Goal: Task Accomplishment & Management: Manage account settings

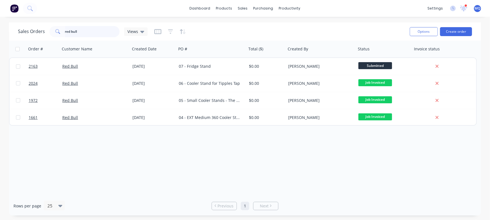
click at [87, 27] on input "red bull" at bounding box center [92, 31] width 55 height 11
click at [88, 29] on input "red bull" at bounding box center [92, 31] width 55 height 11
drag, startPoint x: 89, startPoint y: 30, endPoint x: 14, endPoint y: 7, distance: 78.8
click at [14, 7] on div "dashboard products sales purchasing productivity dashboard products Product Cat…" at bounding box center [245, 110] width 490 height 220
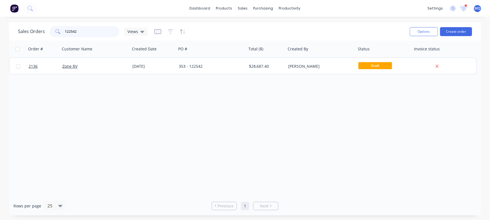
drag, startPoint x: 82, startPoint y: 29, endPoint x: 0, endPoint y: -1, distance: 87.2
click at [0, 0] on html "dashboard products sales purchasing productivity dashboard products Product Cat…" at bounding box center [245, 110] width 490 height 220
drag, startPoint x: 92, startPoint y: 33, endPoint x: 13, endPoint y: 18, distance: 80.1
click at [13, 18] on div "dashboard products sales purchasing productivity dashboard products Product Cat…" at bounding box center [245, 110] width 490 height 220
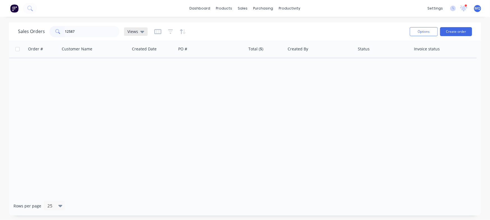
click at [136, 35] on div "Views" at bounding box center [136, 31] width 24 height 8
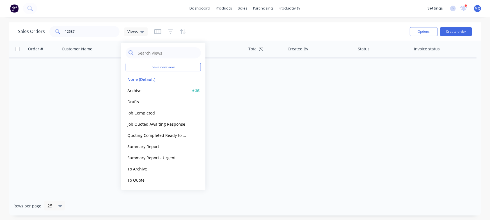
click at [137, 88] on button "Archive" at bounding box center [158, 90] width 64 height 6
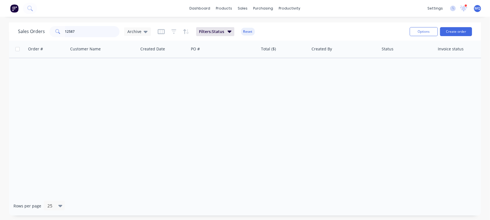
click at [84, 33] on input "12587" at bounding box center [92, 31] width 55 height 11
drag, startPoint x: 86, startPoint y: 33, endPoint x: 47, endPoint y: 34, distance: 39.5
click at [38, 29] on div "Sales Orders 12583 Archive" at bounding box center [84, 31] width 133 height 11
type input "ekebol"
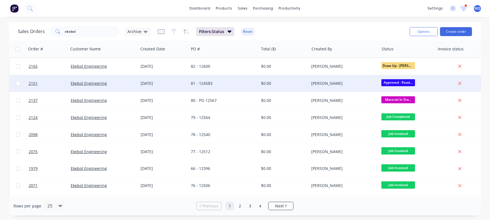
click at [209, 84] on div "81 - 124583" at bounding box center [222, 84] width 62 height 6
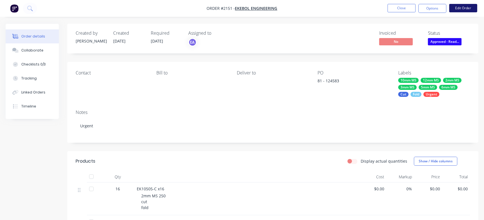
click at [458, 10] on button "Edit Order" at bounding box center [463, 8] width 28 height 8
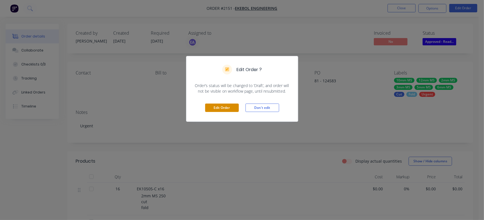
click at [234, 106] on button "Edit Order" at bounding box center [222, 108] width 34 height 8
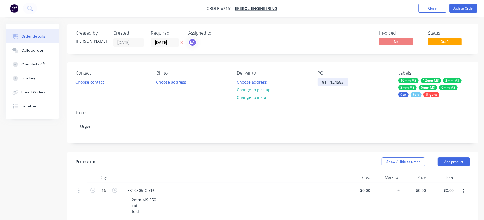
click at [336, 80] on div "81 - 124583" at bounding box center [333, 82] width 31 height 8
click at [338, 80] on div "81 - 124583" at bounding box center [333, 82] width 31 height 8
click at [452, 11] on button "Update Order" at bounding box center [463, 8] width 28 height 8
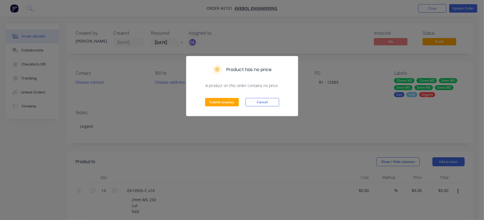
click at [204, 98] on div "Submit anyway Cancel" at bounding box center [242, 102] width 112 height 27
click at [211, 100] on button "Submit anyway" at bounding box center [222, 102] width 34 height 8
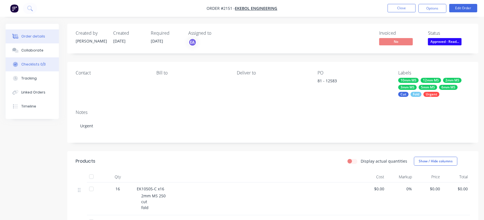
click at [25, 66] on div "Checklists 0/3" at bounding box center [33, 64] width 24 height 5
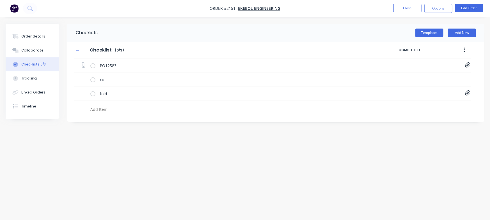
click at [468, 63] on icon at bounding box center [467, 65] width 5 height 6
click at [429, 77] on link "PO Print_EKEBOL - 12583.pdf" at bounding box center [421, 78] width 65 height 6
click at [35, 34] on div "Order details" at bounding box center [33, 36] width 24 height 5
type textarea "x"
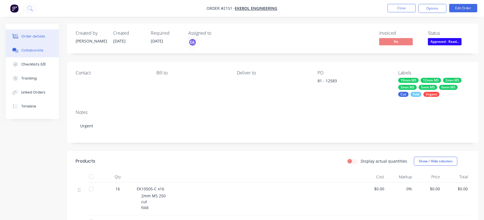
click at [31, 52] on div "Collaborate" at bounding box center [32, 50] width 22 height 5
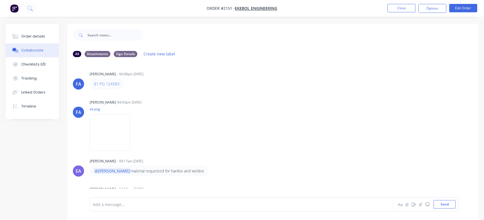
scroll to position [7, 0]
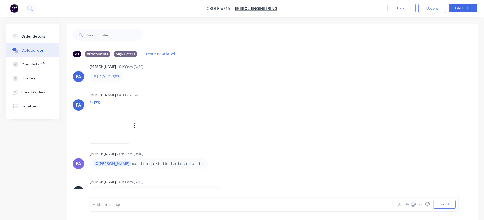
click at [120, 123] on img at bounding box center [110, 125] width 40 height 37
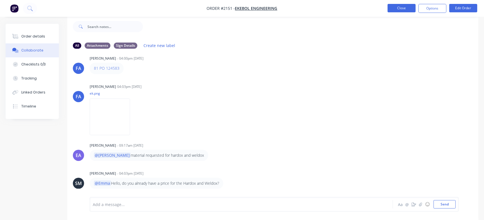
click at [403, 10] on button "Close" at bounding box center [402, 8] width 28 height 8
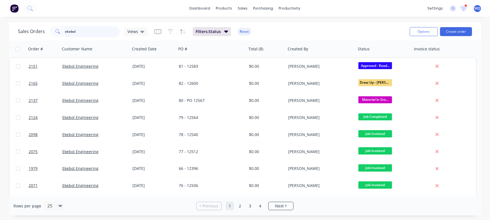
click at [93, 33] on input "ekebol" at bounding box center [92, 31] width 55 height 11
type input "\"
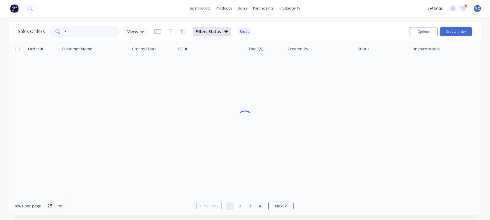
click at [98, 35] on input "\" at bounding box center [92, 31] width 55 height 11
click at [145, 32] on div "Views" at bounding box center [136, 31] width 24 height 8
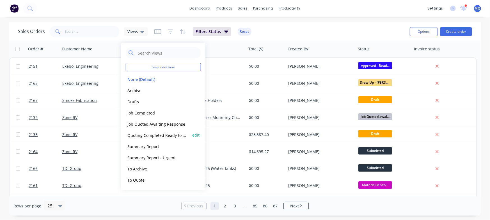
click at [142, 135] on button "Quoting Completed Ready to Send" at bounding box center [158, 135] width 64 height 6
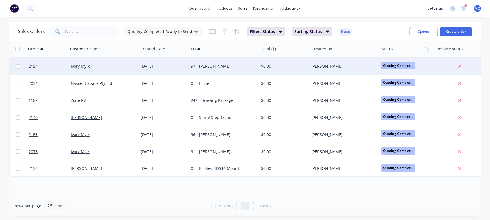
click at [216, 65] on div "97 - [PERSON_NAME]" at bounding box center [222, 67] width 62 height 6
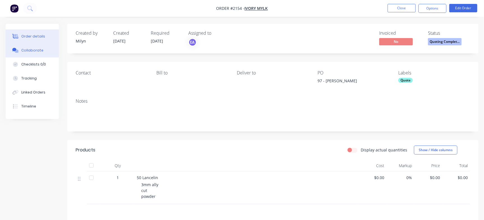
click at [31, 48] on div "Collaborate" at bounding box center [32, 50] width 22 height 5
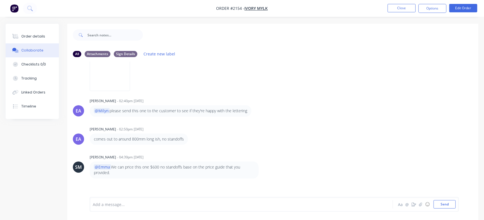
scroll to position [244, 0]
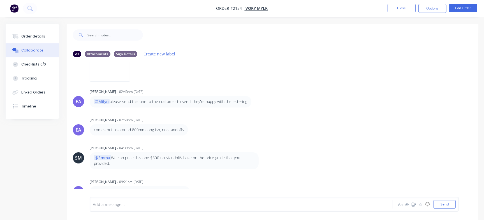
drag, startPoint x: 473, startPoint y: 164, endPoint x: 476, endPoint y: 164, distance: 3.1
click at [476, 164] on div "MQ You - 09:46am [DATE] 97 [PERSON_NAME] Labels Edit Delete MQ You 09:46am [DAT…" at bounding box center [272, 130] width 411 height 136
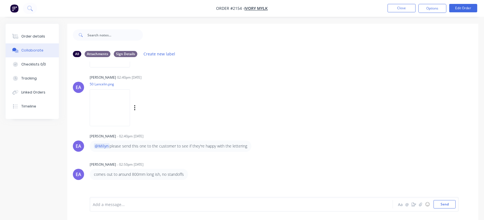
click at [130, 102] on img at bounding box center [110, 107] width 40 height 37
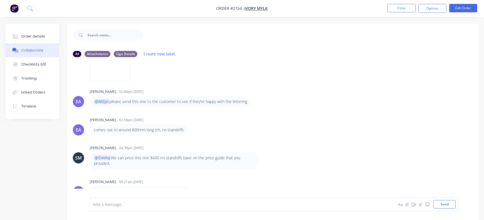
scroll to position [8, 0]
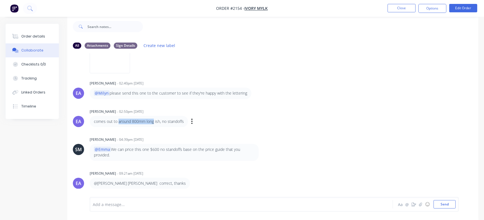
drag, startPoint x: 118, startPoint y: 122, endPoint x: 153, endPoint y: 122, distance: 35.3
click at [153, 122] on p "comes out to around 800mm long ish, no standoffs" at bounding box center [139, 122] width 90 height 6
copy p "around 800mm long"
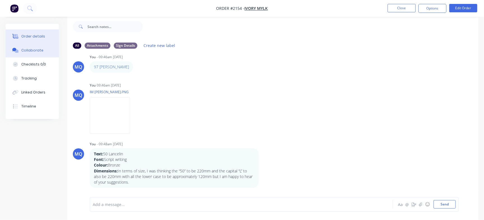
scroll to position [7, 0]
click at [42, 35] on div "Order details" at bounding box center [33, 36] width 24 height 5
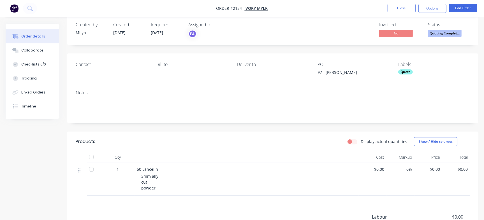
click at [451, 36] on span "Quoting Complet..." at bounding box center [445, 33] width 34 height 7
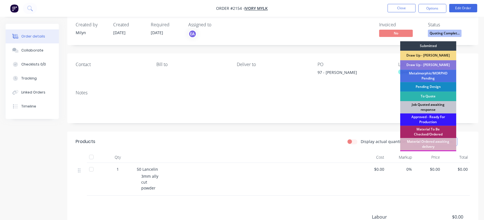
click at [427, 106] on div "Job Quoted awaiting response" at bounding box center [428, 107] width 56 height 12
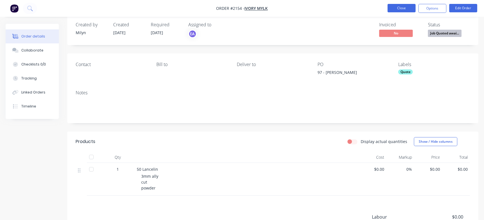
click at [403, 5] on button "Close" at bounding box center [402, 8] width 28 height 8
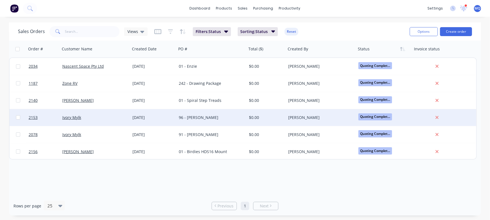
click at [208, 118] on div "96 - [PERSON_NAME]" at bounding box center [210, 118] width 62 height 6
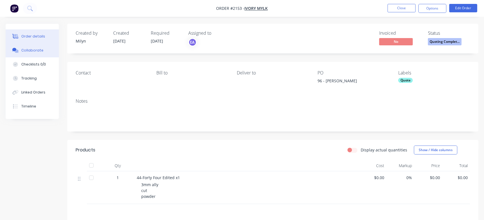
click at [47, 50] on button "Collaborate" at bounding box center [32, 50] width 53 height 14
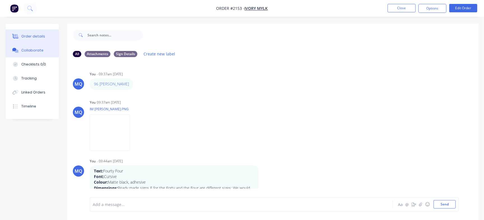
click at [33, 34] on div "Order details" at bounding box center [33, 36] width 24 height 5
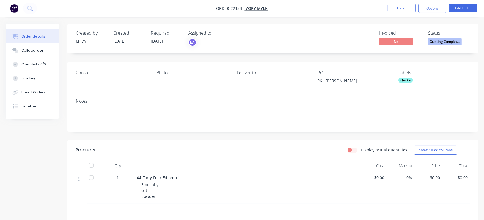
click at [438, 43] on span "Quoting Complet..." at bounding box center [445, 41] width 34 height 7
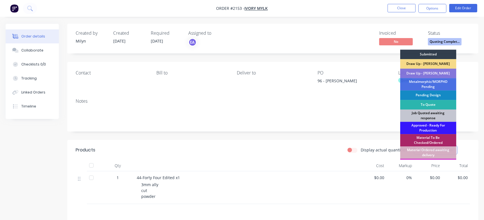
click at [425, 115] on div "Job Quoted awaiting response" at bounding box center [428, 116] width 56 height 12
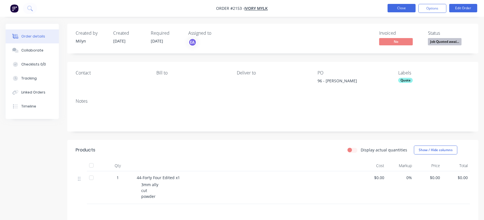
click at [406, 5] on button "Close" at bounding box center [402, 8] width 28 height 8
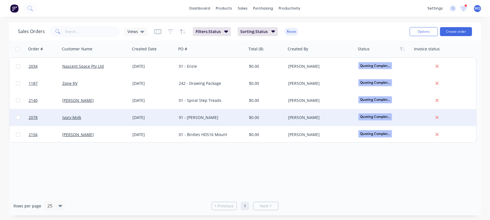
click at [202, 118] on div "91 - [PERSON_NAME]" at bounding box center [210, 118] width 62 height 6
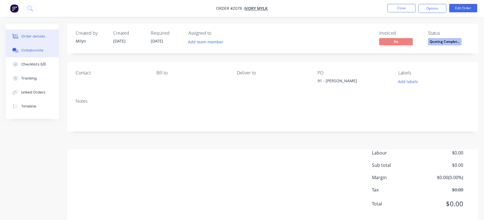
click at [32, 51] on div "Collaborate" at bounding box center [32, 50] width 22 height 5
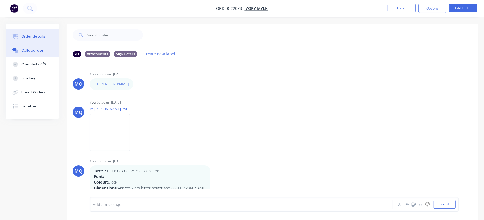
click at [34, 34] on div "Order details" at bounding box center [33, 36] width 24 height 5
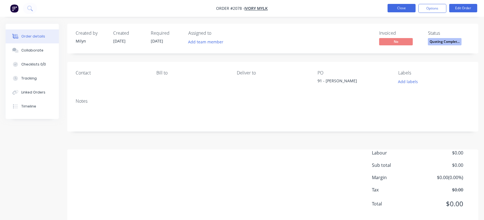
click at [398, 7] on button "Close" at bounding box center [402, 8] width 28 height 8
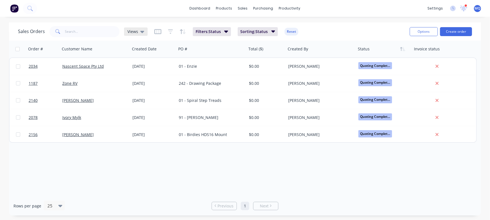
click at [135, 29] on div "Views" at bounding box center [136, 31] width 24 height 8
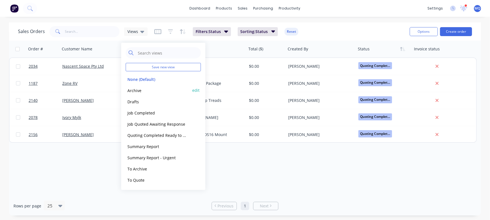
click at [134, 90] on button "Archive" at bounding box center [158, 90] width 64 height 6
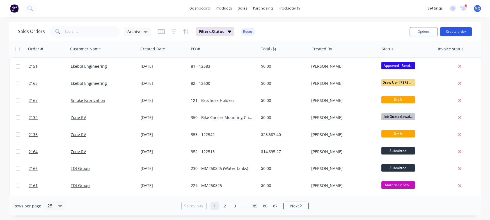
click at [466, 30] on button "Create order" at bounding box center [456, 31] width 32 height 9
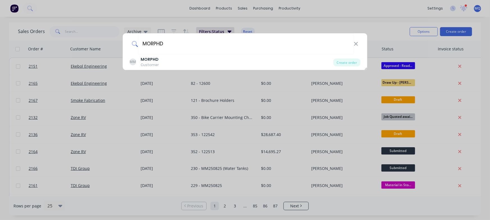
type input "MORPHD"
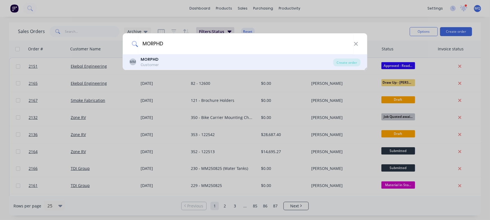
click at [177, 61] on div "MM MORPHD Customer" at bounding box center [232, 62] width 204 height 11
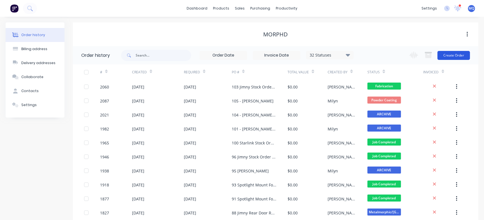
click at [452, 55] on button "Create Order" at bounding box center [454, 55] width 33 height 9
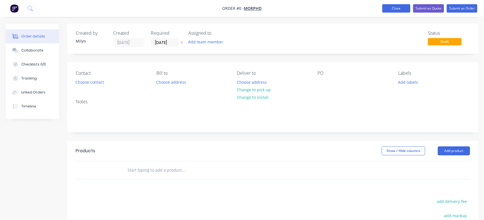
click at [398, 8] on button "Close" at bounding box center [396, 8] width 28 height 8
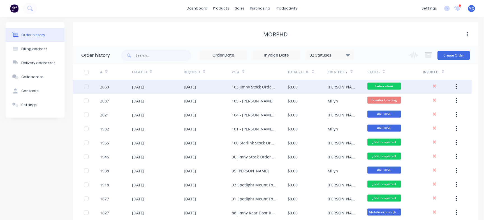
click at [282, 90] on div "103 Jimny Stock Order #6" at bounding box center [260, 87] width 56 height 14
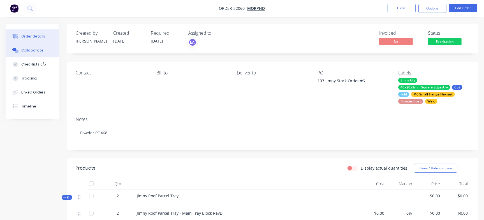
click at [41, 50] on div "Collaborate" at bounding box center [32, 50] width 22 height 5
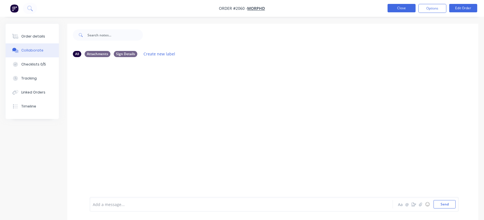
click at [399, 4] on button "Close" at bounding box center [402, 8] width 28 height 8
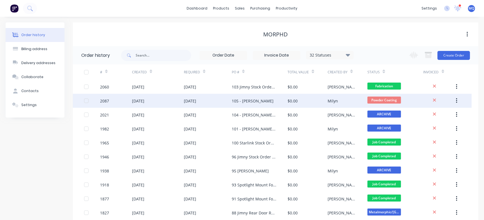
click at [254, 102] on div "105 - [PERSON_NAME]" at bounding box center [253, 101] width 42 height 6
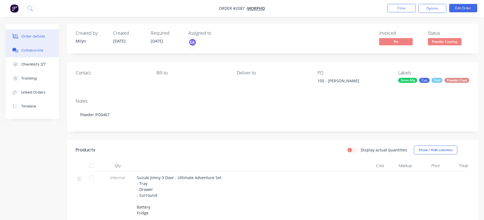
click at [33, 51] on div "Collaborate" at bounding box center [32, 50] width 22 height 5
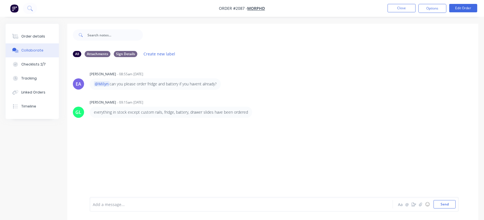
click at [460, 150] on div "EA [PERSON_NAME] - 08:55am [DATE] @Milyn can you please order fridge and batter…" at bounding box center [272, 130] width 411 height 136
click at [407, 7] on button "Close" at bounding box center [402, 8] width 28 height 8
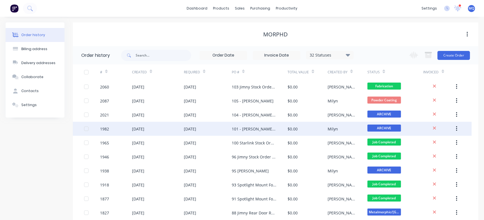
click at [255, 129] on div "101 - [PERSON_NAME] - Starlink" at bounding box center [254, 129] width 45 height 6
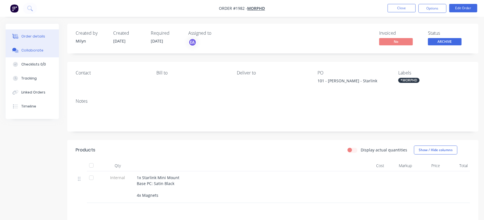
click at [37, 48] on div "Collaborate" at bounding box center [32, 50] width 22 height 5
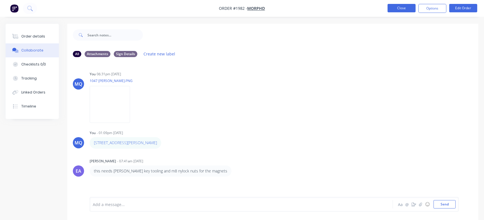
click at [406, 10] on button "Close" at bounding box center [402, 8] width 28 height 8
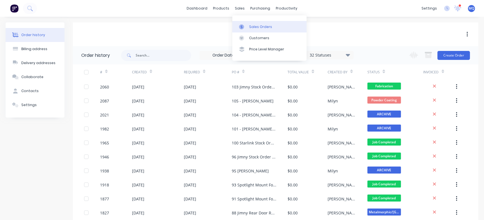
click at [241, 26] on icon at bounding box center [241, 26] width 5 height 5
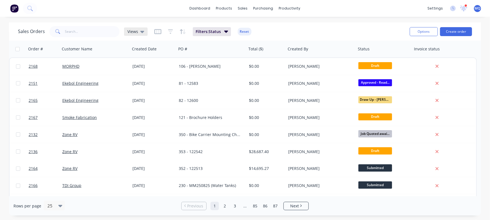
click at [136, 31] on span "Views" at bounding box center [132, 32] width 11 height 6
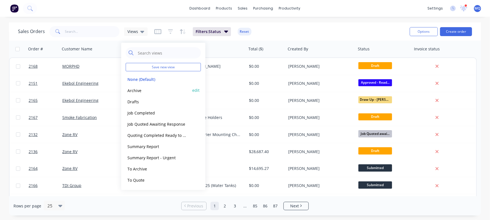
click at [142, 89] on button "Archive" at bounding box center [158, 90] width 64 height 6
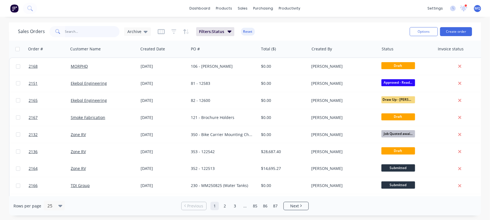
click at [90, 30] on input "text" at bounding box center [92, 31] width 55 height 11
type input "core adventure"
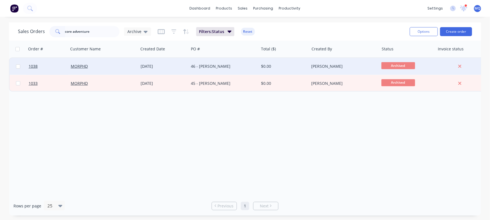
click at [199, 67] on div "46 - [PERSON_NAME]" at bounding box center [222, 67] width 62 height 6
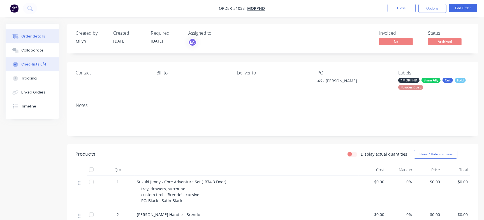
click at [27, 60] on button "Checklists 0/4" at bounding box center [32, 64] width 53 height 14
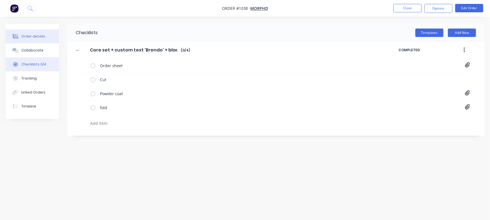
click at [8, 33] on button "Order details" at bounding box center [32, 36] width 53 height 14
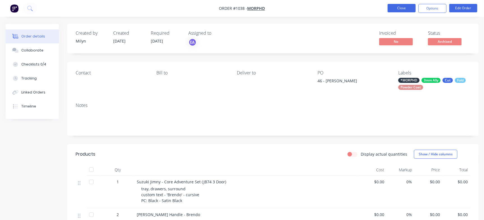
click at [395, 8] on button "Close" at bounding box center [402, 8] width 28 height 8
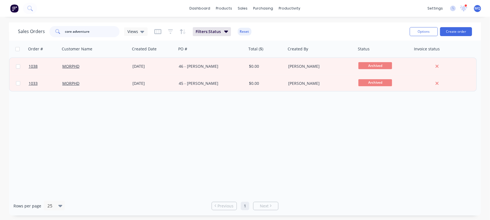
click at [110, 35] on input "core adventure" at bounding box center [92, 31] width 55 height 11
paste input "Suzuki Jimny XL / 5 Door - Adventure Set"
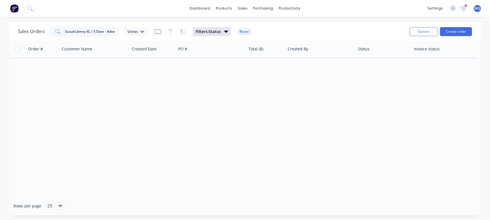
drag, startPoint x: 91, startPoint y: 31, endPoint x: 0, endPoint y: 17, distance: 92.0
click at [0, 17] on div "dashboard products sales purchasing productivity dashboard products Product Cat…" at bounding box center [245, 110] width 490 height 220
type input "Adventure Set"
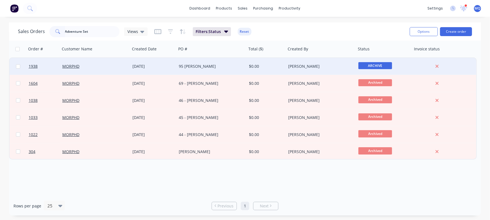
click at [198, 68] on div "95 [PERSON_NAME]" at bounding box center [210, 67] width 62 height 6
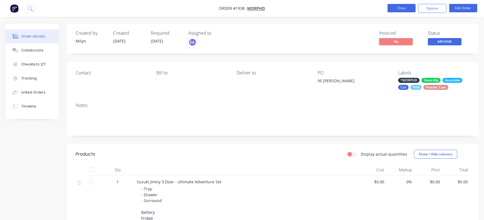
click at [407, 5] on button "Close" at bounding box center [402, 8] width 28 height 8
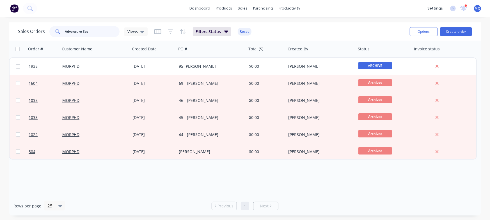
drag, startPoint x: 93, startPoint y: 31, endPoint x: 0, endPoint y: 7, distance: 96.0
click at [0, 7] on div "dashboard products sales purchasing productivity dashboard products Product Cat…" at bounding box center [245, 110] width 490 height 220
type input "[PERSON_NAME]"
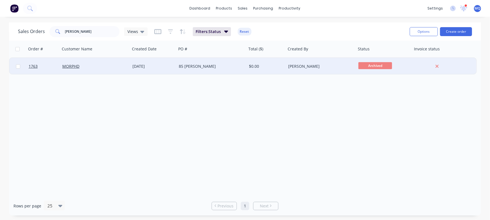
click at [230, 64] on div "85 [PERSON_NAME]" at bounding box center [210, 67] width 62 height 6
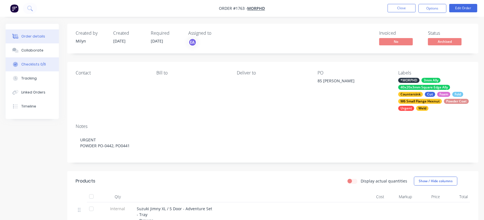
click at [38, 64] on div "Checklists 0/6" at bounding box center [33, 64] width 25 height 5
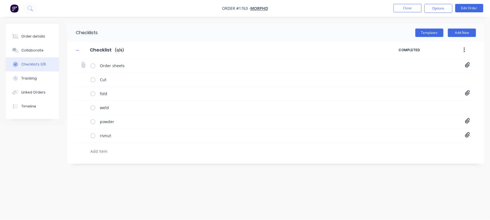
click at [466, 65] on icon at bounding box center [467, 65] width 5 height 5
click at [434, 76] on link "MORPHD 1038 - [PERSON_NAME] - Jimny XL [PERSON_NAME][B].PDF" at bounding box center [421, 78] width 65 height 6
click at [425, 86] on link "MORPHD 1038 - [PERSON_NAME] - Jimny XL Tray Setup - Order Sheet[A].PDF" at bounding box center [421, 87] width 65 height 6
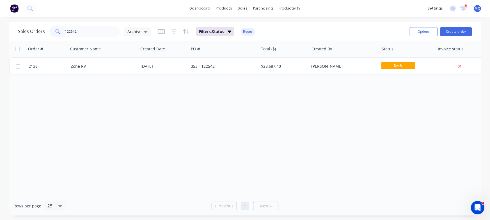
click at [79, 32] on input "122542" at bounding box center [92, 31] width 55 height 11
type input "morph"
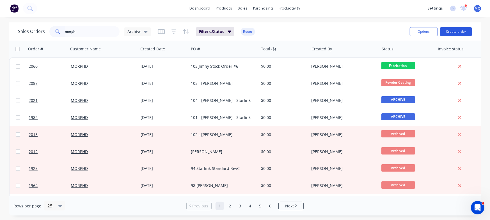
click at [458, 32] on button "Create order" at bounding box center [456, 31] width 32 height 9
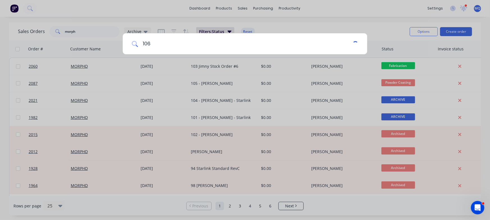
click at [169, 41] on input "106" at bounding box center [245, 43] width 214 height 21
type input "<"
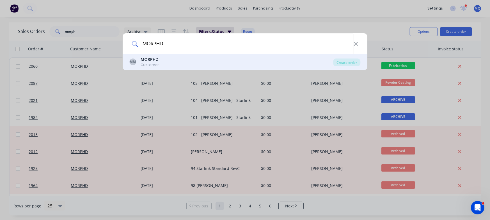
type input "MORPHD"
click at [148, 61] on b "MORPHD" at bounding box center [150, 60] width 18 height 6
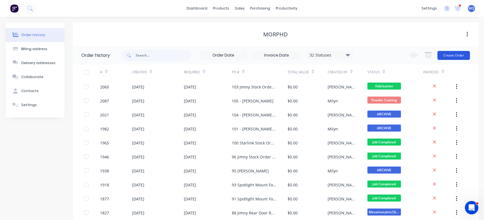
click at [453, 53] on button "Create Order" at bounding box center [454, 55] width 33 height 9
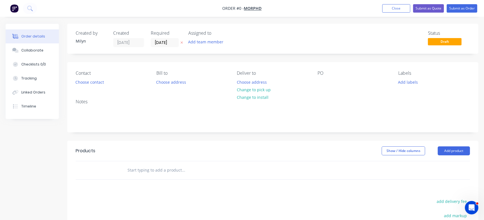
click at [314, 83] on div "Contact Choose contact Bill to Choose address Deliver to Choose address Change …" at bounding box center [272, 78] width 411 height 33
click at [320, 83] on div at bounding box center [322, 82] width 9 height 8
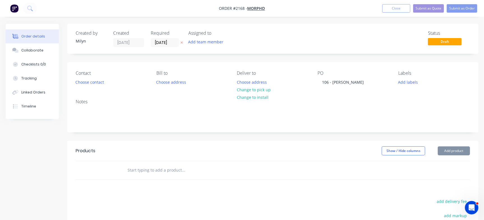
click at [307, 40] on div "Status Draft" at bounding box center [357, 39] width 226 height 17
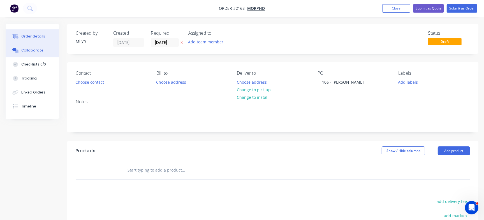
click at [27, 51] on div "Collaborate" at bounding box center [32, 50] width 22 height 5
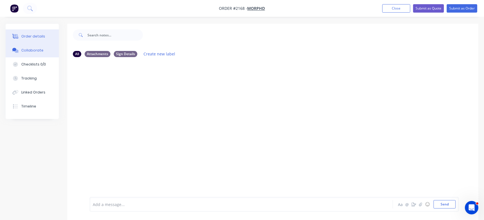
click at [33, 36] on div "Order details" at bounding box center [33, 36] width 24 height 5
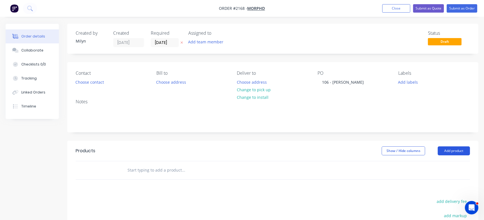
click at [459, 150] on button "Add product" at bounding box center [454, 151] width 32 height 9
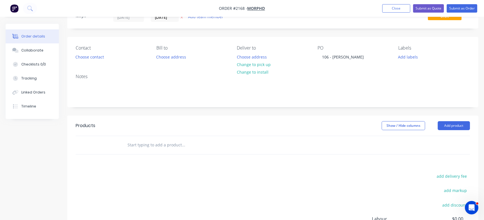
scroll to position [26, 0]
click at [459, 124] on button "Add product" at bounding box center [454, 125] width 32 height 9
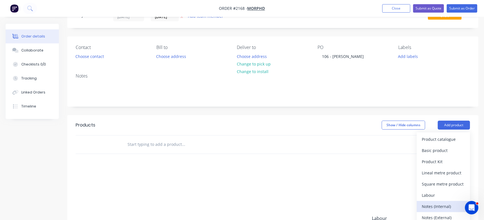
click at [434, 206] on div "Notes (Internal)" at bounding box center [443, 207] width 43 height 8
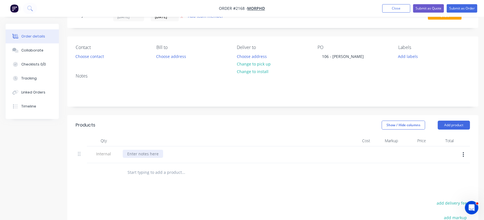
click at [150, 153] on div at bounding box center [143, 154] width 40 height 8
paste div
click at [203, 154] on div "Suzuki Jimny 3 Door - Core Adventure Set" at bounding box center [166, 154] width 86 height 8
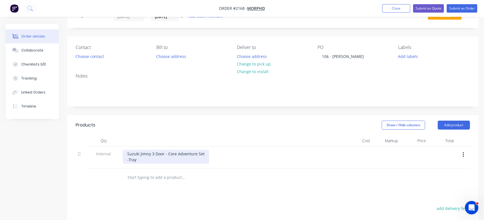
click at [128, 158] on div "Suzuki Jimny 3 Door - Core Adventure Set -Tray" at bounding box center [166, 157] width 86 height 14
click at [140, 159] on div "Suzuki Jimny 3 Door - Core Adventure Set - Tray" at bounding box center [166, 157] width 86 height 14
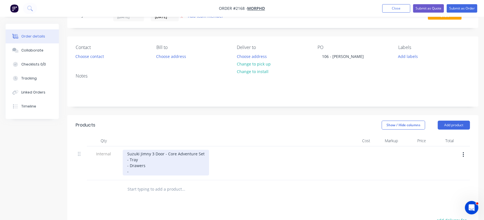
click at [145, 170] on div "Suzuki Jimny 3 Door - Core Adventure Set - Tray - Drawers -" at bounding box center [166, 163] width 86 height 26
click at [129, 170] on div "Suzuki Jimny 3 Door - Core Adventure Set - Tray - Drawers -Surround" at bounding box center [166, 163] width 86 height 26
click at [153, 170] on div "Suzuki Jimny 3 Door - Core Adventure Set - Tray - Drawers - Surround" at bounding box center [166, 163] width 86 height 26
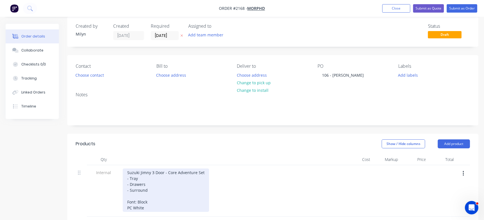
scroll to position [4, 0]
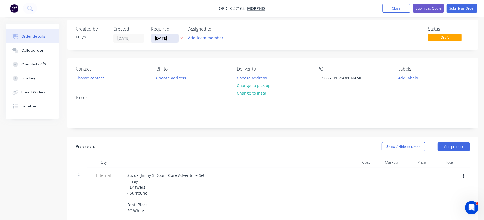
click at [170, 39] on input "[DATE]" at bounding box center [164, 38] width 27 height 8
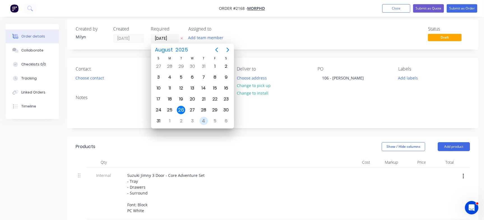
drag, startPoint x: 205, startPoint y: 119, endPoint x: 221, endPoint y: 102, distance: 23.6
click at [205, 120] on div "4" at bounding box center [204, 121] width 8 height 8
type input "04/09/25"
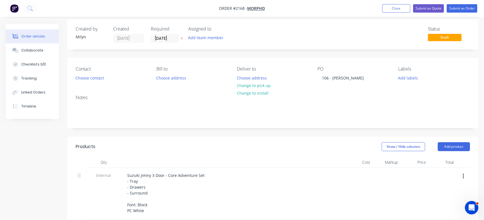
click at [296, 24] on div "Created by Milyn Created 26/08/25 Required 04/09/25 Assigned to Add team member…" at bounding box center [272, 35] width 411 height 30
click at [41, 67] on button "Checklists 0/0" at bounding box center [32, 64] width 53 height 14
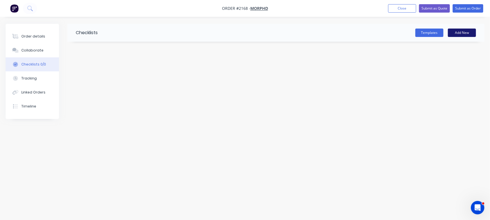
click at [463, 33] on button "Add New" at bounding box center [461, 33] width 28 height 8
type input "Checklist"
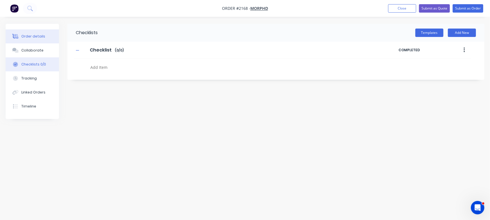
click at [36, 30] on button "Order details" at bounding box center [32, 36] width 53 height 14
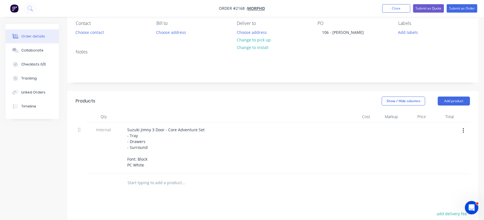
scroll to position [68, 0]
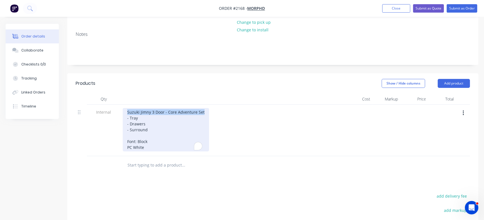
drag, startPoint x: 127, startPoint y: 113, endPoint x: 219, endPoint y: 112, distance: 92.2
click at [219, 112] on div "Suzuki Jimny 3 Door - Core Adventure Set - Tray - Drawers - Surround Font: Bloc…" at bounding box center [233, 129] width 220 height 43
copy div "Suzuki Jimny 3 Door - Core Adventure Set"
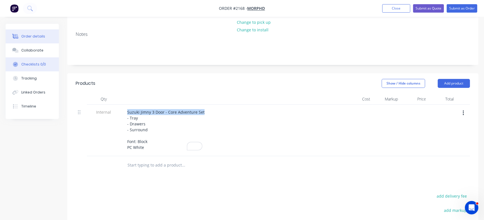
click at [38, 65] on div "Checklists 0/0" at bounding box center [33, 64] width 25 height 5
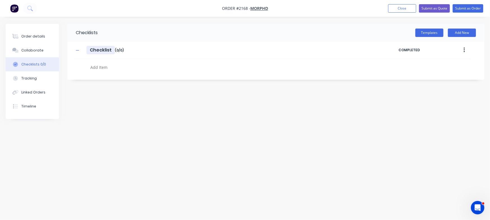
click at [108, 49] on input "Checklist" at bounding box center [100, 50] width 28 height 8
paste input "Suzuki Jimny 3 Door - Core Adventure Se"
type textarea "x"
type input "Suzuki Jimny 3 Door - Core Adventure Set"
drag, startPoint x: 161, startPoint y: 105, endPoint x: 156, endPoint y: 102, distance: 6.5
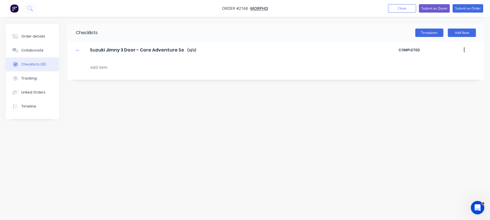
click at [161, 105] on div "Checklists Templates Add New Suzuki Jimny 3 Door - Core Adventure Set Suzuki Ji…" at bounding box center [245, 99] width 478 height 151
click at [103, 62] on div at bounding box center [213, 66] width 278 height 14
click at [106, 65] on textarea at bounding box center [215, 67] width 255 height 8
type textarea "x"
type textarea "O"
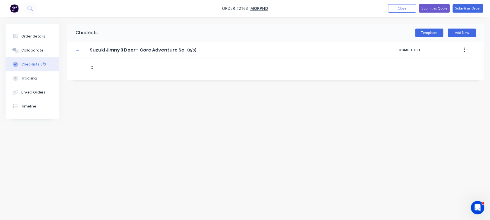
type textarea "x"
type textarea "Or"
type textarea "x"
type textarea "Ord"
type textarea "x"
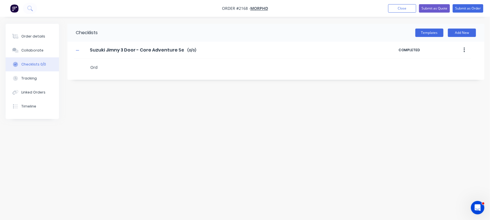
type textarea "Orde"
type textarea "x"
type textarea "Order"
type textarea "x"
type textarea "Order S"
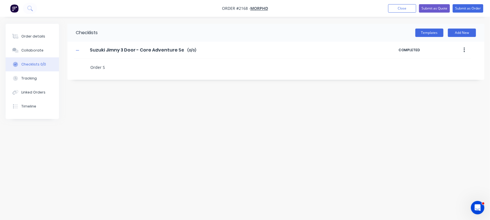
type textarea "x"
type textarea "Order Sh"
type textarea "x"
type textarea "Order She"
type textarea "x"
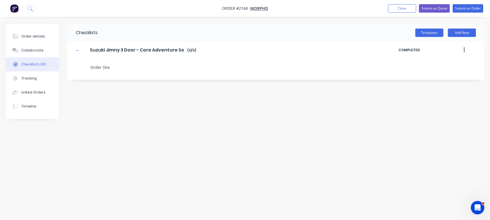
type textarea "Order Shee"
type textarea "x"
type textarea "Order Sheet"
type textarea "x"
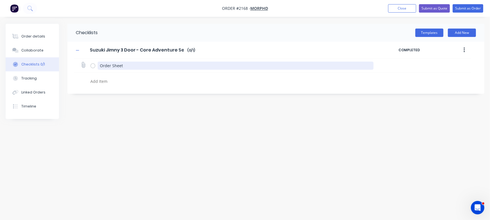
click at [112, 66] on textarea "Order Sheet" at bounding box center [236, 66] width 276 height 8
type textarea "x"
type textarea "Order Ssheet"
type textarea "x"
type textarea "Order Sheet"
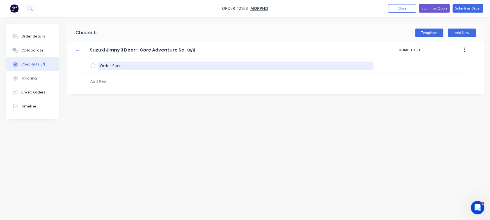
type textarea "x"
type textarea "Order heet"
type textarea "x"
type textarea "Order sheet"
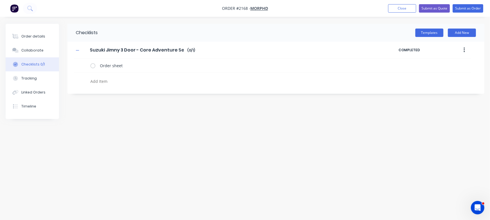
type textarea "x"
click at [161, 133] on div "Checklists Templates Add New Suzuki Jimny 3 Door - Core Adventure Set Suzuki Ji…" at bounding box center [245, 99] width 478 height 151
click at [28, 36] on div "Order details" at bounding box center [33, 36] width 24 height 5
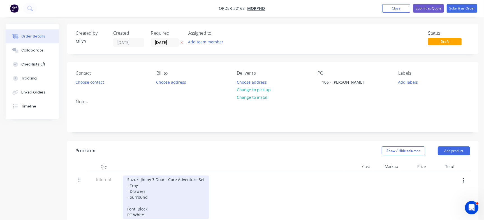
click at [148, 213] on div "Suzuki Jimny 3 Door - Core Adventure Set - Tray - Drawers - Surround Font: Bloc…" at bounding box center [166, 197] width 86 height 43
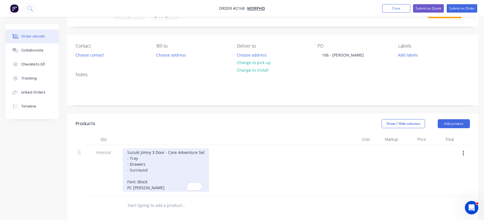
scroll to position [28, 0]
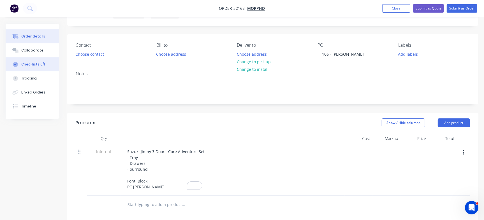
click at [32, 66] on div "Checklists 0/1" at bounding box center [33, 64] width 24 height 5
type textarea "x"
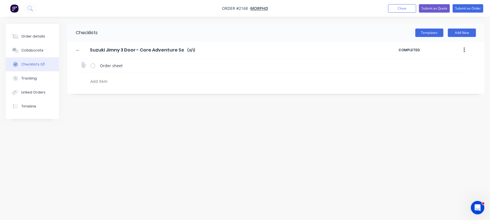
click at [78, 64] on div "Order sheet" at bounding box center [272, 66] width 396 height 14
click at [82, 65] on icon at bounding box center [83, 64] width 7 height 7
click at [81, 62] on input "file" at bounding box center [81, 62] width 0 height 0
type input "C:\fakepath\MORPHD Jimny Setup Ordering Sheet[F] - 1054 Laura Smith.pdf"
type textarea "x"
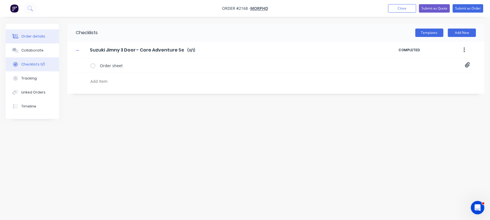
click at [44, 38] on button "Order details" at bounding box center [32, 36] width 53 height 14
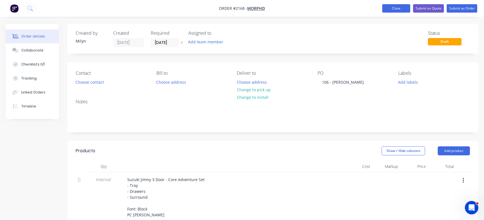
click at [401, 10] on button "Close" at bounding box center [396, 8] width 28 height 8
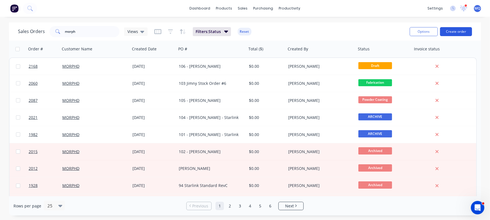
click at [453, 33] on button "Create order" at bounding box center [456, 31] width 32 height 9
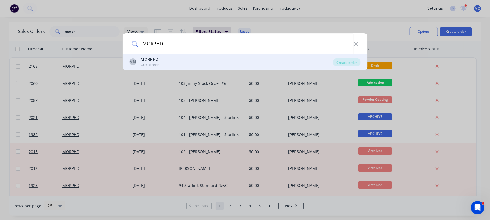
type input "MORPHD"
click at [167, 61] on div "MM MORPHD Customer" at bounding box center [232, 62] width 204 height 11
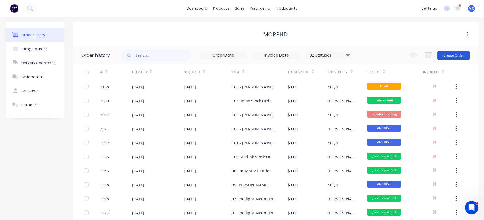
click at [458, 54] on button "Create Order" at bounding box center [454, 55] width 33 height 9
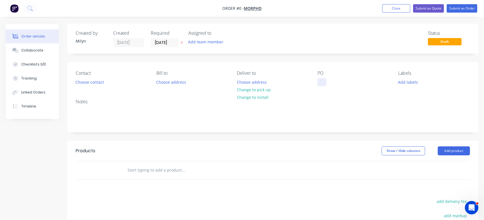
click at [323, 80] on div at bounding box center [322, 82] width 9 height 8
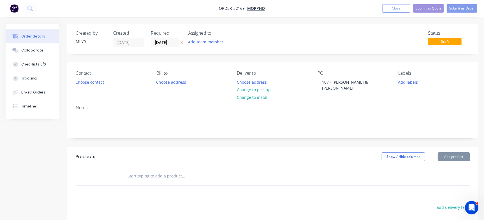
click at [303, 34] on div "Status Draft" at bounding box center [357, 39] width 226 height 17
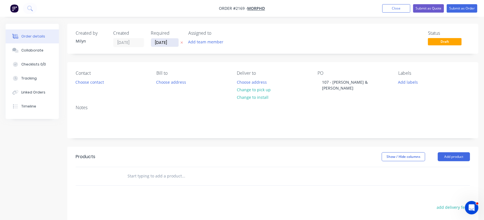
click at [161, 46] on input "[DATE]" at bounding box center [164, 42] width 27 height 8
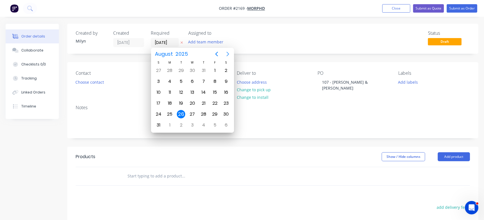
click at [230, 52] on icon "Next page" at bounding box center [228, 54] width 7 height 7
click at [159, 80] on div "7" at bounding box center [158, 81] width 8 height 8
type input "07/09/25"
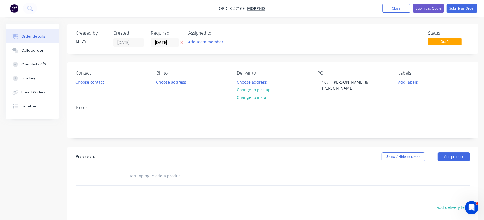
click at [308, 36] on div "Status Draft" at bounding box center [357, 39] width 226 height 17
click at [151, 171] on input "text" at bounding box center [183, 176] width 112 height 11
drag, startPoint x: 332, startPoint y: 81, endPoint x: 340, endPoint y: 81, distance: 7.9
click at [340, 81] on div "107 - Chloe & Joshua" at bounding box center [353, 85] width 70 height 14
click at [149, 171] on input "text" at bounding box center [183, 176] width 112 height 11
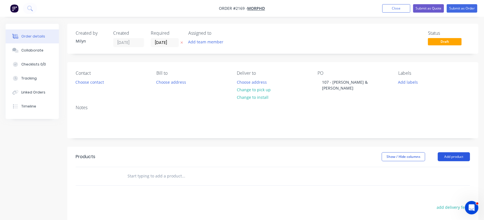
click at [459, 153] on button "Add product" at bounding box center [454, 157] width 32 height 9
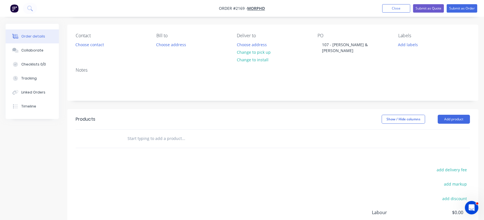
scroll to position [38, 0]
drag, startPoint x: 464, startPoint y: 105, endPoint x: 464, endPoint y: 108, distance: 2.8
click at [464, 109] on header "Products Show / Hide columns Add product" at bounding box center [272, 119] width 411 height 20
click at [464, 114] on button "Add product" at bounding box center [454, 118] width 32 height 9
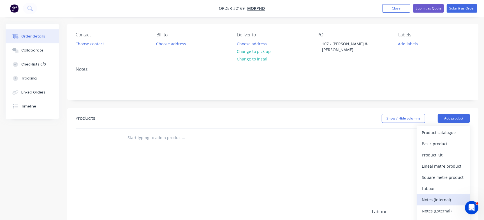
click at [444, 196] on div "Notes (Internal)" at bounding box center [443, 200] width 43 height 8
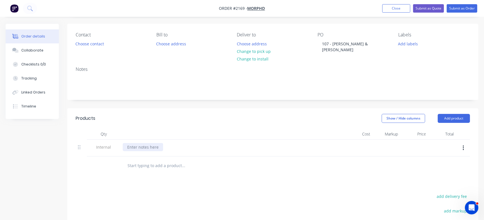
click at [140, 143] on div at bounding box center [143, 147] width 40 height 8
paste div
click at [151, 143] on div "Chloe Huish" at bounding box center [143, 147] width 40 height 8
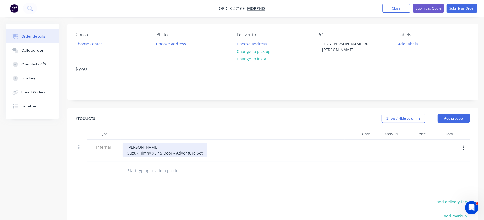
click at [201, 148] on div "Chloe Huish Suzuki Jimny XL / 5 Door - Adventure Set" at bounding box center [165, 150] width 84 height 14
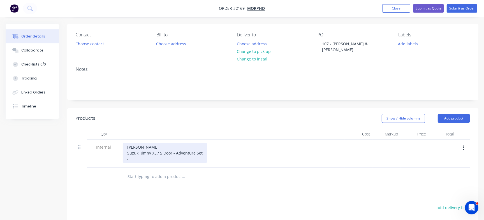
click at [152, 154] on div "Chloe Huish Suzuki Jimny XL / 5 Door - Adventure Set -" at bounding box center [165, 153] width 84 height 20
click at [128, 153] on div "Chloe Huish Suzuki Jimny XL / 5 Door - Adventure Set -Tray" at bounding box center [165, 153] width 84 height 20
click at [147, 150] on div "Chloe Huish Suzuki Jimny XL / 5 Door - Adventure Set - Tray" at bounding box center [165, 153] width 84 height 20
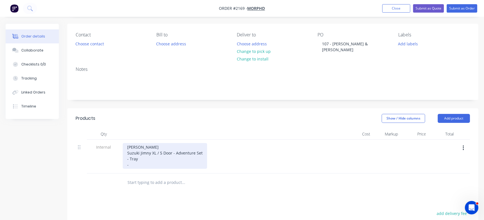
click at [148, 158] on div "Chloe Huish Suzuki Jimny XL / 5 Door - Adventure Set - Tray -" at bounding box center [165, 156] width 84 height 26
click at [129, 159] on div "Chloe Huish Suzuki Jimny XL / 5 Door - Adventure Set - Tray -Drawer" at bounding box center [165, 156] width 84 height 26
click at [151, 159] on div "Chloe Huish Suzuki Jimny XL / 5 Door - Adventure Set - Tray - Drawer" at bounding box center [165, 156] width 84 height 26
click at [176, 165] on div "Chloe Huish Suzuki Jimny XL / 5 Door - Adventure Set - Tray - Drawer - 2 Stage …" at bounding box center [165, 159] width 84 height 32
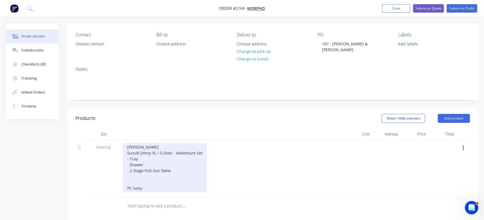
click at [140, 177] on div "Chloe Huish Suzuki Jimny XL / 5 Door - Adventure Set - Tray - Drawer - 2 Stage …" at bounding box center [165, 167] width 84 height 49
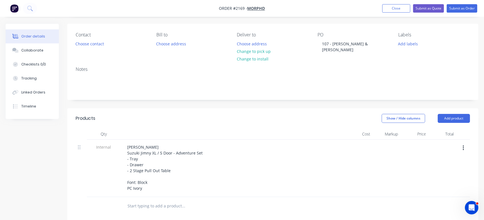
click at [268, 129] on div at bounding box center [233, 134] width 224 height 11
click at [230, 140] on div "Chloe Huish Suzuki Jimny XL / 5 Door - Adventure Set - Tray - Drawer - 2 Stage …" at bounding box center [233, 168] width 224 height 57
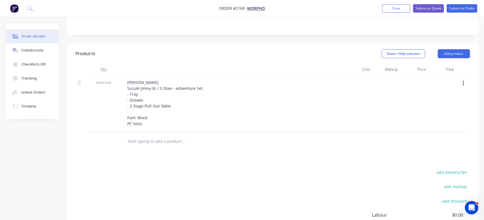
scroll to position [105, 0]
click at [464, 77] on button "button" at bounding box center [463, 82] width 13 height 10
click at [445, 138] on div at bounding box center [273, 140] width 394 height 18
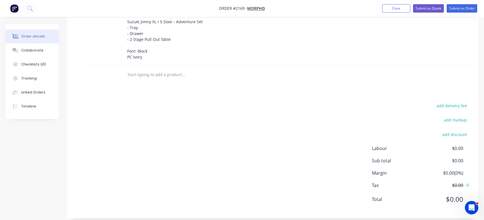
scroll to position [91, 0]
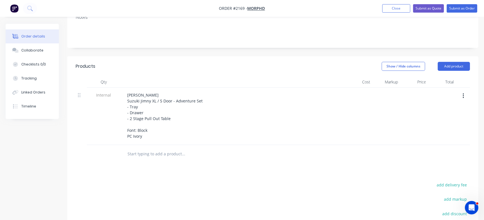
click at [463, 56] on header "Products Show / Hide columns Add product" at bounding box center [272, 66] width 411 height 20
click at [463, 62] on button "Add product" at bounding box center [454, 66] width 32 height 9
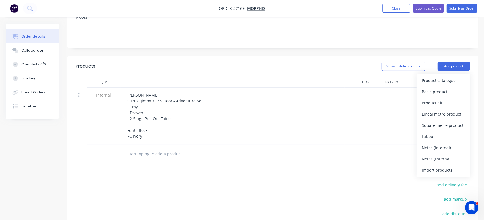
click at [310, 56] on header "Products Show / Hide columns Add product Product catalogue Basic product Produc…" at bounding box center [272, 66] width 411 height 20
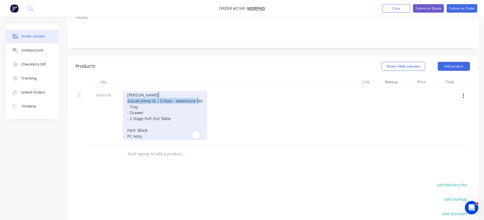
drag, startPoint x: 127, startPoint y: 94, endPoint x: 200, endPoint y: 93, distance: 73.2
click at [200, 93] on div "Chloe Huish Suzuki Jimny XL / 5 Door - Adventure Set - Tray - Drawer - 2 Stage …" at bounding box center [165, 115] width 84 height 49
copy div "Suzuki Jimny XL / 5 Door - Adventure Set"
click at [154, 127] on div "Chloe Huish Suzuki Jimny XL / 5 Door - Adventure Set - Tray - Drawer - 2 Stage …" at bounding box center [165, 115] width 84 height 49
click at [154, 129] on div "Chloe Huish Suzuki Jimny XL / 5 Door - Adventure Set - Tray - Drawer - 2 Stage …" at bounding box center [165, 115] width 84 height 49
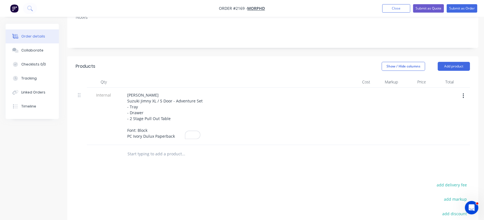
click at [254, 93] on div "Chloe Huish Suzuki Jimny XL / 5 Door - Adventure Set - Tray - Drawer - 2 Stage …" at bounding box center [233, 115] width 220 height 49
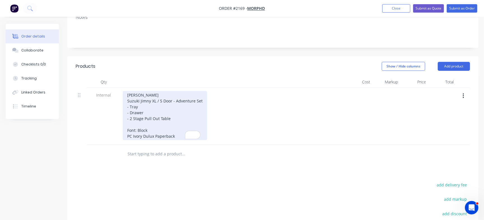
click at [144, 119] on div "Chloe Huish Suzuki Jimny XL / 5 Door - Adventure Set - Tray - Drawer - 2 Stage …" at bounding box center [165, 115] width 84 height 49
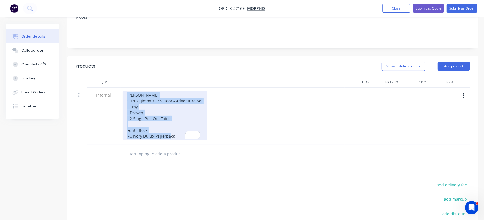
copy div "Chloe Huish Suzuki Jimny XL / 5 Door - Adventure Set - Tray - Drawer - 2 Stage …"
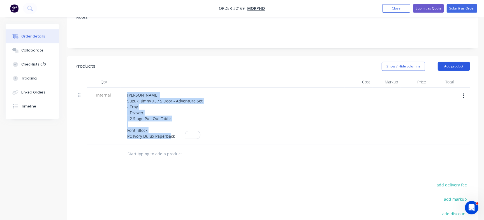
click at [458, 62] on button "Add product" at bounding box center [454, 66] width 32 height 9
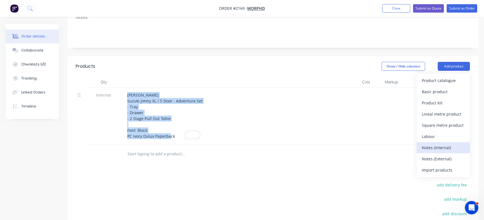
click at [444, 144] on div "Notes (Internal)" at bounding box center [443, 148] width 43 height 8
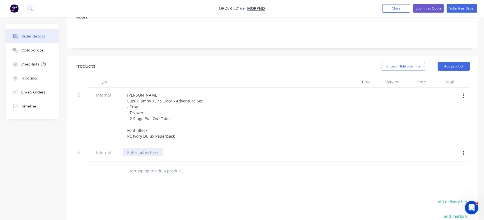
click at [138, 149] on div at bounding box center [143, 153] width 40 height 8
paste div
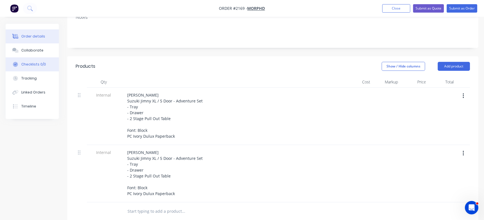
click at [35, 66] on div "Checklists 0/0" at bounding box center [33, 64] width 25 height 5
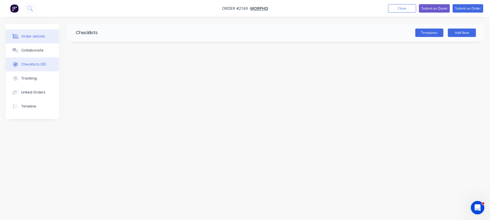
click at [33, 38] on div "Order details" at bounding box center [33, 36] width 24 height 5
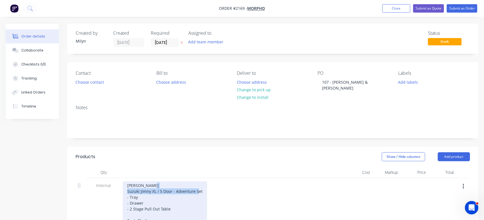
drag, startPoint x: 126, startPoint y: 183, endPoint x: 206, endPoint y: 186, distance: 80.5
click at [206, 186] on div "Chloe Huish Suzuki Jimny XL / 5 Door - Adventure Set - Tray - Drawer - 2 Stage …" at bounding box center [233, 206] width 220 height 49
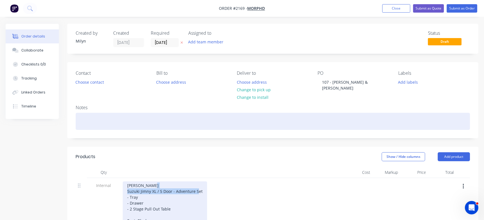
copy div "Suzuki Jimny XL / 5 Door - Adventure Set"
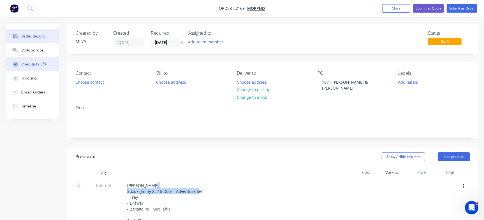
drag, startPoint x: 41, startPoint y: 64, endPoint x: 48, endPoint y: 65, distance: 6.2
click at [42, 64] on div "Checklists 0/0" at bounding box center [33, 64] width 25 height 5
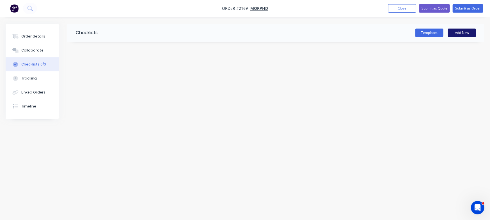
click at [463, 33] on button "Add New" at bounding box center [461, 33] width 28 height 8
type input "Suzuki Jimny XL / 5 Door - Adventure Set"
click at [104, 70] on textarea at bounding box center [215, 67] width 255 height 8
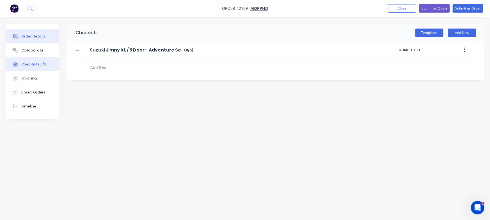
click at [38, 35] on div "Order details" at bounding box center [33, 36] width 24 height 5
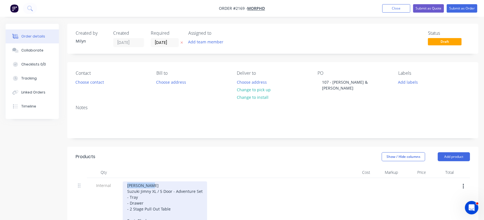
drag, startPoint x: 127, startPoint y: 181, endPoint x: 158, endPoint y: 181, distance: 30.8
click at [158, 182] on div "Chloe Huish Suzuki Jimny XL / 5 Door - Adventure Set - Tray - Drawer - 2 Stage …" at bounding box center [165, 206] width 84 height 49
copy div "Chloe Huish"
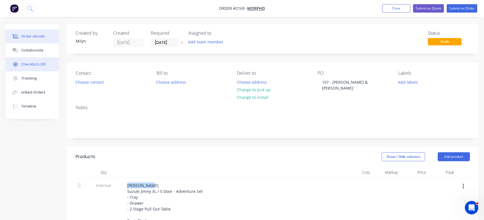
click at [36, 66] on div "Checklists 0/0" at bounding box center [33, 64] width 25 height 5
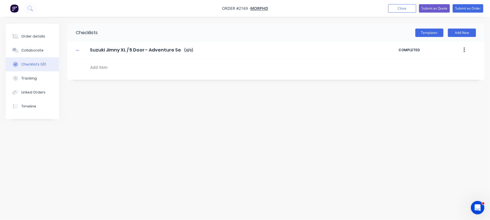
click at [109, 69] on textarea at bounding box center [215, 67] width 255 height 8
paste textarea "Chloe Huish"
type textarea "x"
type textarea "Chloe Huish"
type textarea "x"
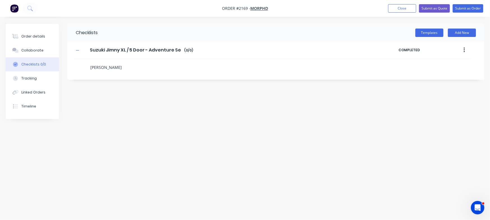
type textarea "Chloe Huish"
type textarea "x"
type textarea "Chloe Huish O"
type textarea "x"
type textarea "Chloe Huish Or"
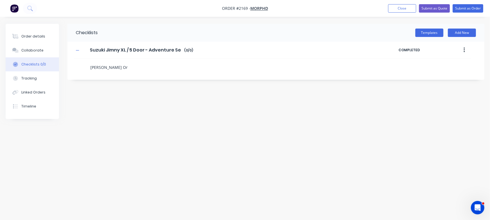
type textarea "x"
type textarea "Chloe Huish Ore"
type textarea "x"
type textarea "Chloe Huish Orer"
type textarea "x"
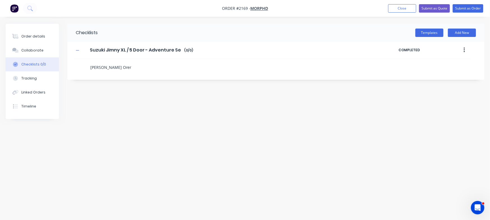
type textarea "Chloe Huish Ore"
type textarea "x"
type textarea "Chloe Huish Ord"
type textarea "x"
type textarea "Chloe Huish Orde"
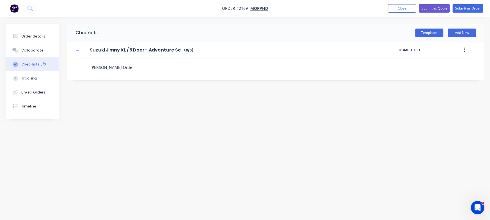
type textarea "x"
type textarea "Chloe Huish Order"
type textarea "x"
type textarea "Chloe Huish Order"
type textarea "x"
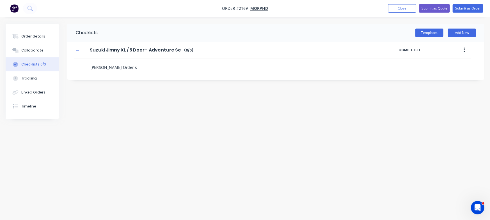
type textarea "Chloe Huish Order sh"
type textarea "x"
type textarea "Chloe Huish Order she"
type textarea "x"
type textarea "Chloe Huish Order shee"
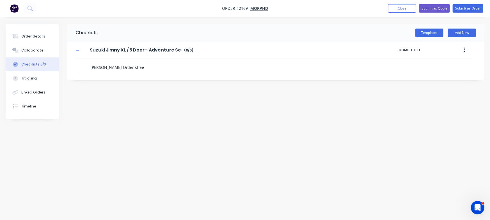
type textarea "x"
type textarea "Chloe Huish Order sheet"
type textarea "x"
drag, startPoint x: 40, startPoint y: 44, endPoint x: 44, endPoint y: 47, distance: 4.8
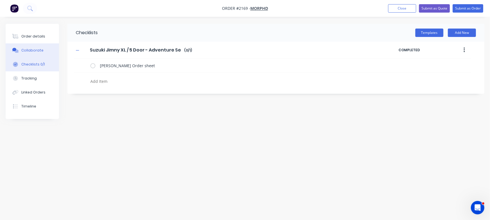
click at [43, 47] on button "Collaborate" at bounding box center [32, 50] width 53 height 14
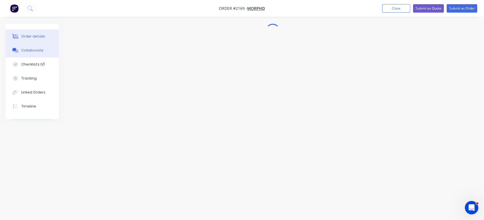
click at [32, 34] on div "Order details" at bounding box center [33, 36] width 24 height 5
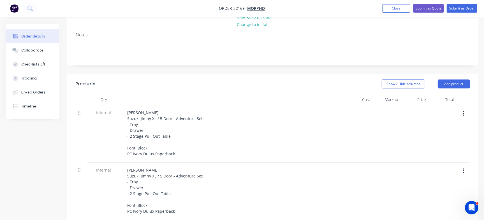
scroll to position [78, 0]
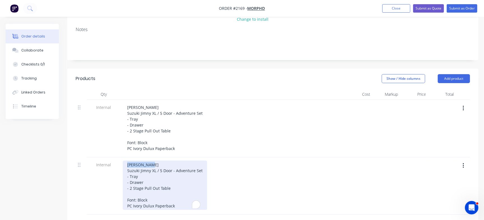
drag, startPoint x: 150, startPoint y: 158, endPoint x: 116, endPoint y: 160, distance: 34.2
click at [116, 160] on div "Internal Chloe Huish Suzuki Jimny XL / 5 Door - Adventure Set - Tray - Drawer -…" at bounding box center [273, 186] width 394 height 57
drag, startPoint x: 157, startPoint y: 160, endPoint x: 120, endPoint y: 160, distance: 36.7
click at [120, 160] on div "Internal Joshua Brown Suzuki Jimny XL / 5 Door - Adventure Set - Tray - Drawer …" at bounding box center [273, 186] width 394 height 57
copy div "Joshua Brown"
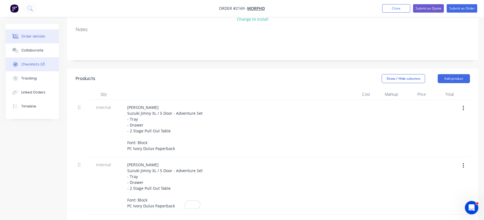
click at [42, 60] on button "Checklists 0/1" at bounding box center [32, 64] width 53 height 14
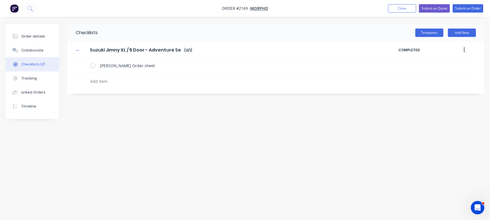
click at [111, 82] on textarea at bounding box center [215, 81] width 255 height 8
paste textarea "Joshua Brown"
type textarea "x"
type textarea "Joshua Brown"
type textarea "x"
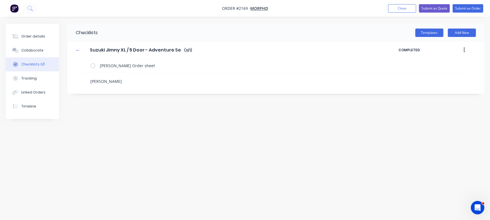
type textarea "Joshua Brown"
type textarea "x"
type textarea "Joshua Brown o"
type textarea "x"
type textarea "Joshua Brown or"
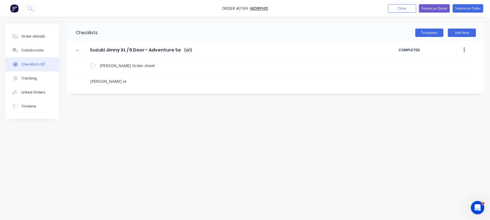
type textarea "x"
type textarea "Joshua Brown ore"
type textarea "x"
type textarea "Joshua Brown orer"
type textarea "x"
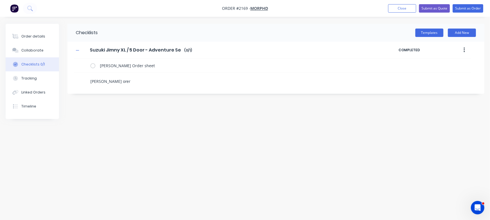
type textarea "Joshua Brown orer"
type textarea "x"
type textarea "Joshua Brown orer"
type textarea "x"
type textarea "Joshua Brown ore"
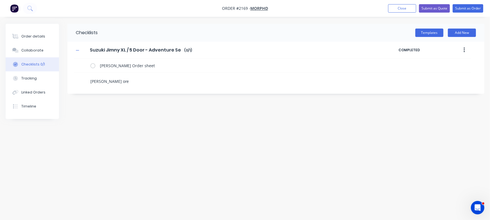
type textarea "x"
type textarea "Joshua Brown or"
type textarea "x"
type textarea "Joshua Brown o"
type textarea "x"
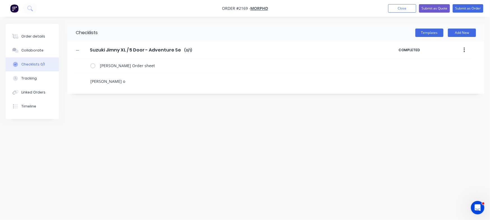
type textarea "Joshua Brown"
type textarea "x"
type textarea "Joshua Brown O"
type textarea "x"
type textarea "Joshua Brown Or"
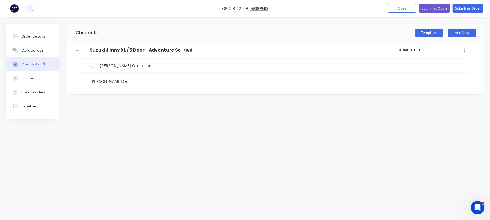
type textarea "x"
type textarea "Joshua Brown Ord"
type textarea "x"
type textarea "Joshua Brown Orde"
type textarea "x"
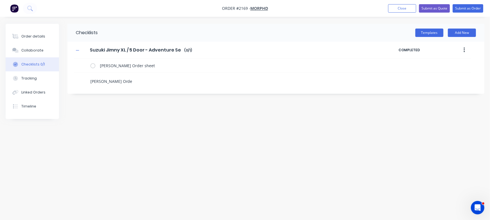
type textarea "Joshua Brown Order"
type textarea "x"
type textarea "Joshua Brown Order"
type textarea "x"
type textarea "Joshua Brown Order s"
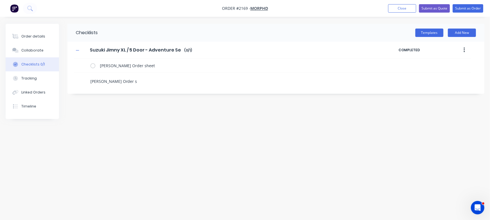
type textarea "x"
type textarea "Joshua Brown Order sh"
type textarea "x"
type textarea "Joshua Brown Order she"
type textarea "x"
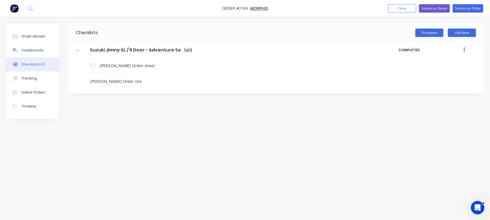
type textarea "Joshua Brown Order shee"
type textarea "x"
type textarea "Joshua Brown Order sheet"
type textarea "x"
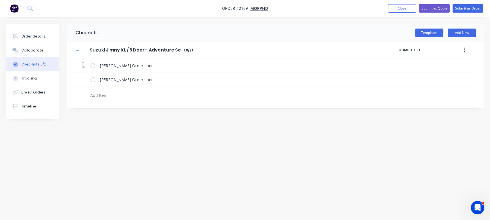
type textarea "x"
click at [81, 63] on icon at bounding box center [83, 65] width 8 height 8
click at [81, 62] on input "file" at bounding box center [81, 62] width 0 height 0
type input "C:\fakepath\Jimny XL Tray Setup - Order Sheet[A] - 1055 Chloe Huish.pdf"
type textarea "x"
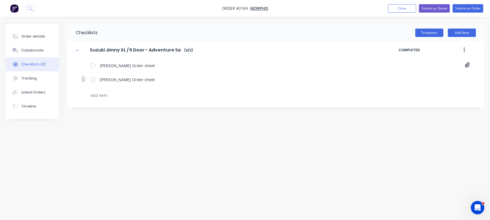
click at [83, 80] on icon at bounding box center [83, 79] width 8 height 8
click at [81, 76] on input "file" at bounding box center [81, 76] width 0 height 0
type input "C:\fakepath\Jimny XL Tray Setup - Order Sheet[A] - 1056 Joshua Brown.pdf"
type textarea "x"
drag, startPoint x: 31, startPoint y: 32, endPoint x: 56, endPoint y: 41, distance: 26.8
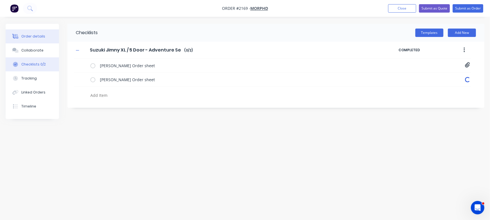
click at [31, 32] on button "Order details" at bounding box center [32, 36] width 53 height 14
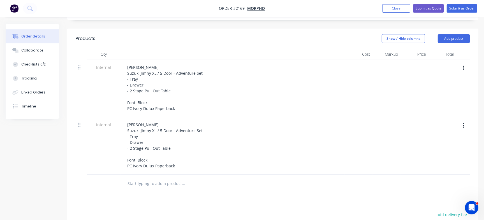
scroll to position [121, 0]
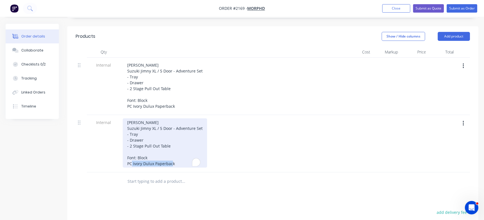
drag, startPoint x: 133, startPoint y: 158, endPoint x: 207, endPoint y: 158, distance: 74.9
click at [207, 158] on div "Joshua Brown Suzuki Jimny XL / 5 Door - Adventure Set - Tray - Drawer - 2 Stage…" at bounding box center [233, 143] width 220 height 49
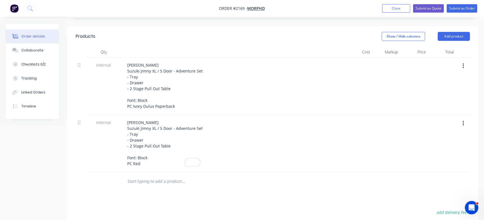
click at [267, 137] on div "Joshua Brown Suzuki Jimny XL / 5 Door - Adventure Set - Tray - Drawer - 2 Stage…" at bounding box center [233, 143] width 220 height 49
